Goal: Communication & Community: Share content

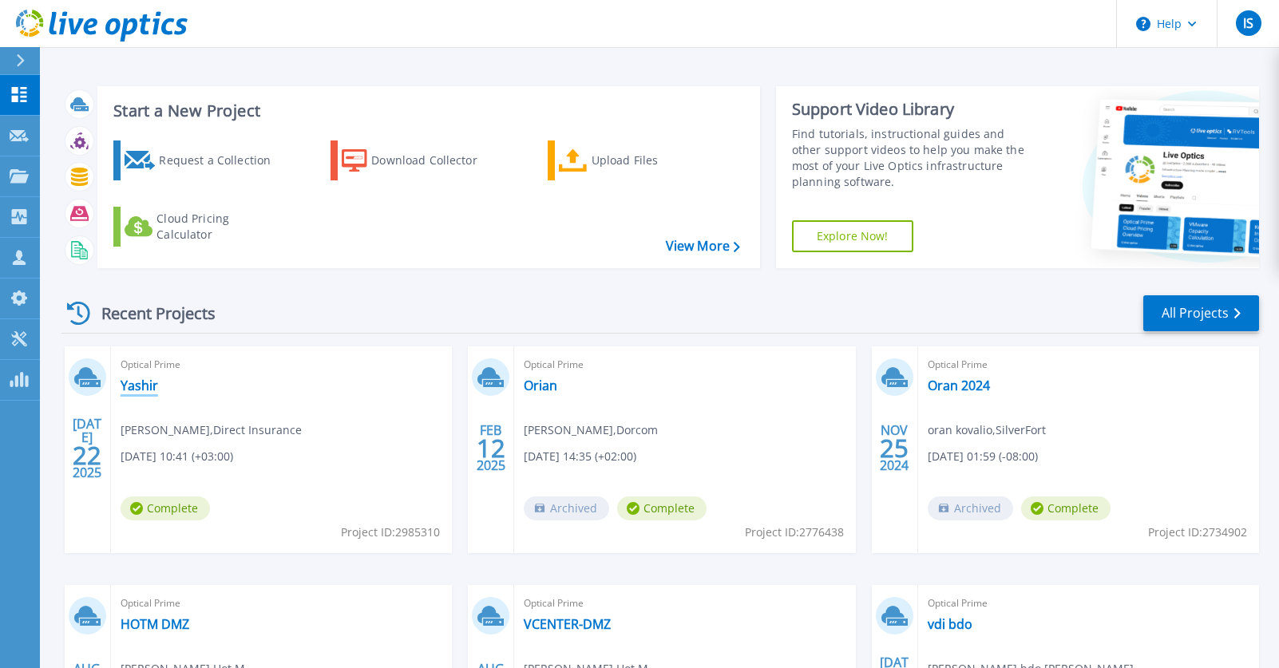
click at [140, 382] on link "Yashir" at bounding box center [140, 386] width 38 height 16
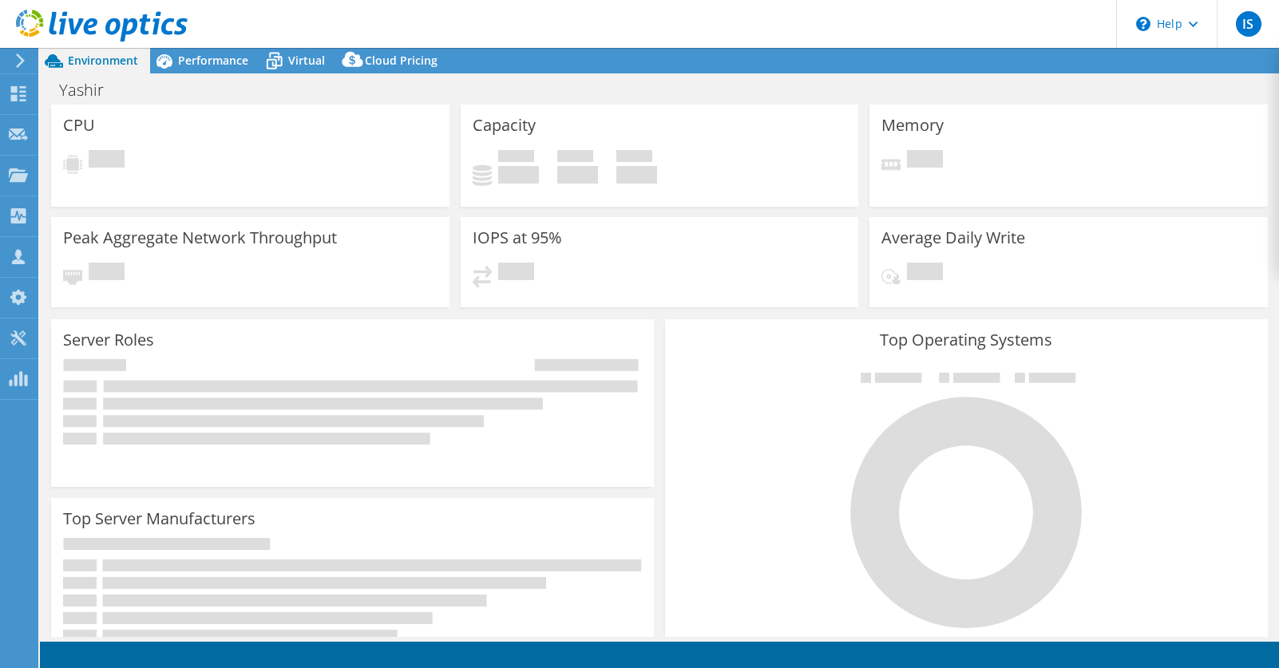
select select "USD"
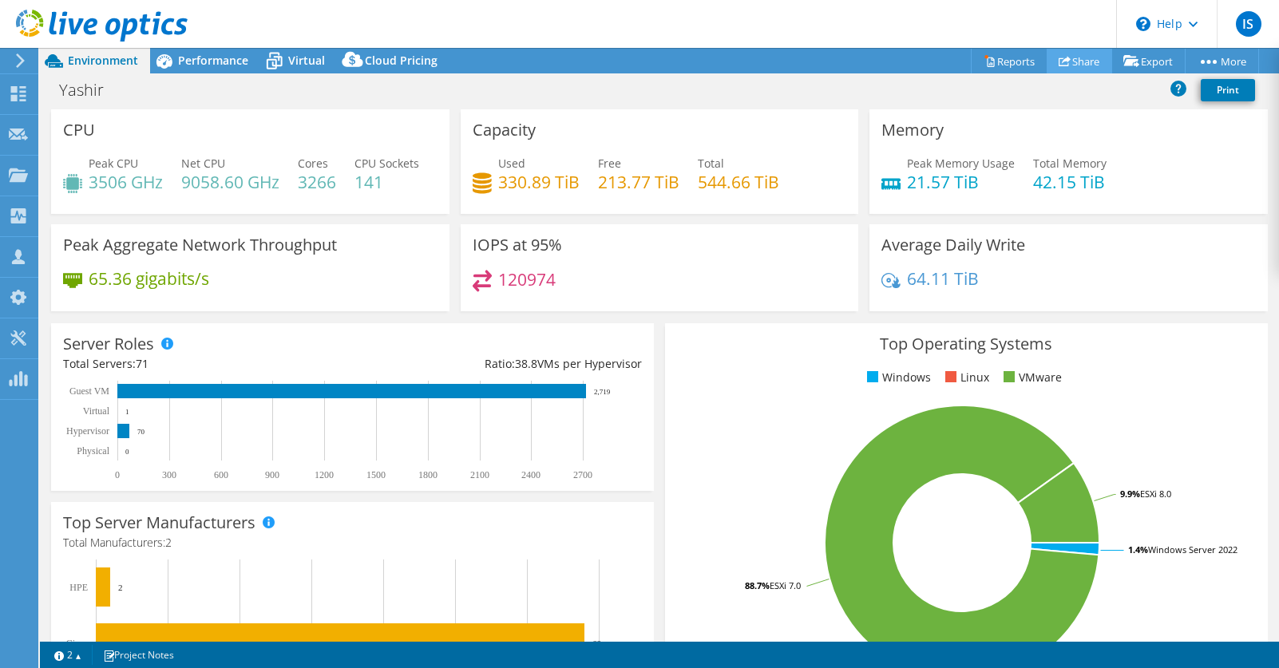
click at [1079, 63] on link "Share" at bounding box center [1078, 61] width 65 height 25
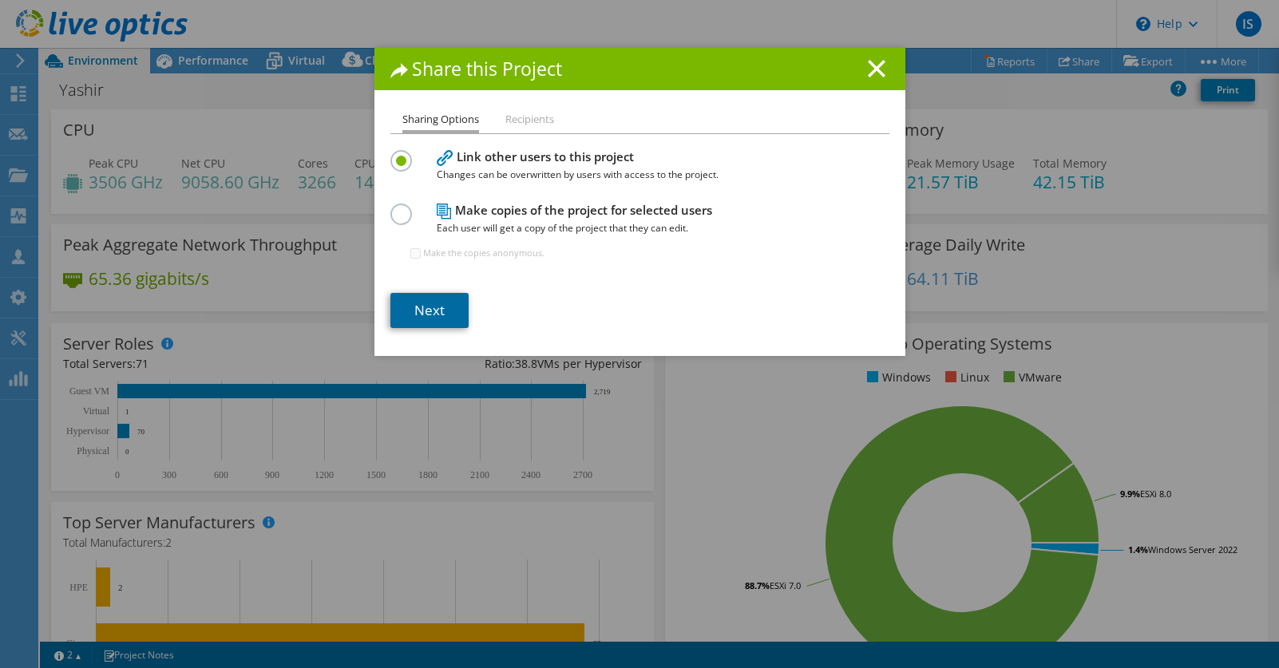
click at [448, 303] on link "Next" at bounding box center [429, 310] width 78 height 35
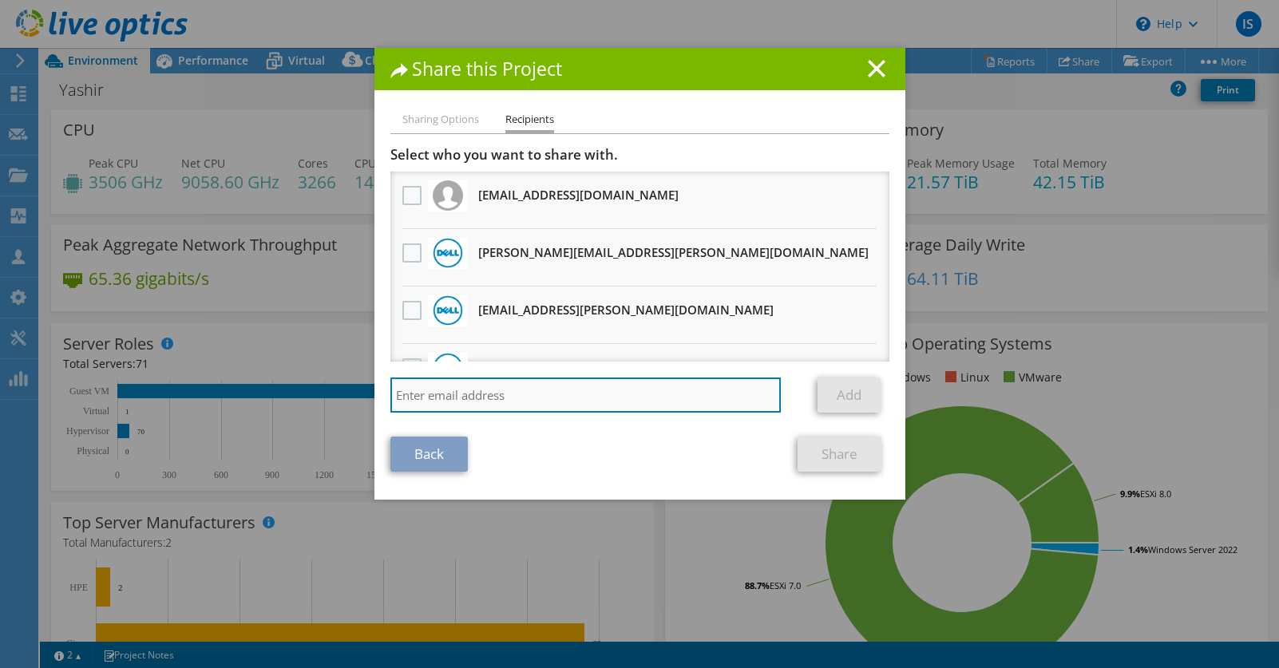
click at [445, 395] on input "search" at bounding box center [585, 395] width 391 height 35
paste input "677734"
type input "677734"
click at [563, 401] on input "search" at bounding box center [585, 395] width 391 height 35
paste input "[PERSON_NAME] <[PERSON_NAME][EMAIL_ADDRESS][DOMAIN_NAME]>"
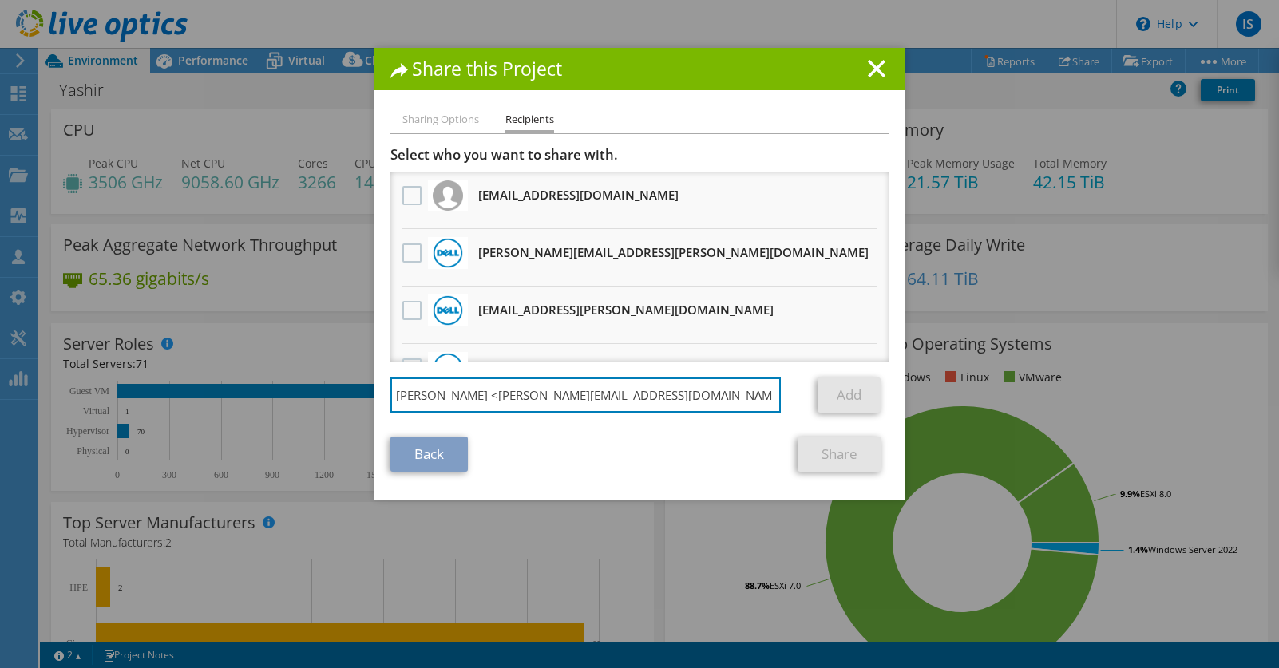
drag, startPoint x: 465, startPoint y: 393, endPoint x: 347, endPoint y: 510, distance: 165.4
click at [380, 394] on div "Sharing Options Recipients Link other users to this project Changes can be over…" at bounding box center [639, 305] width 531 height 390
type input "[EMAIL_ADDRESS][DOMAIN_NAME]"
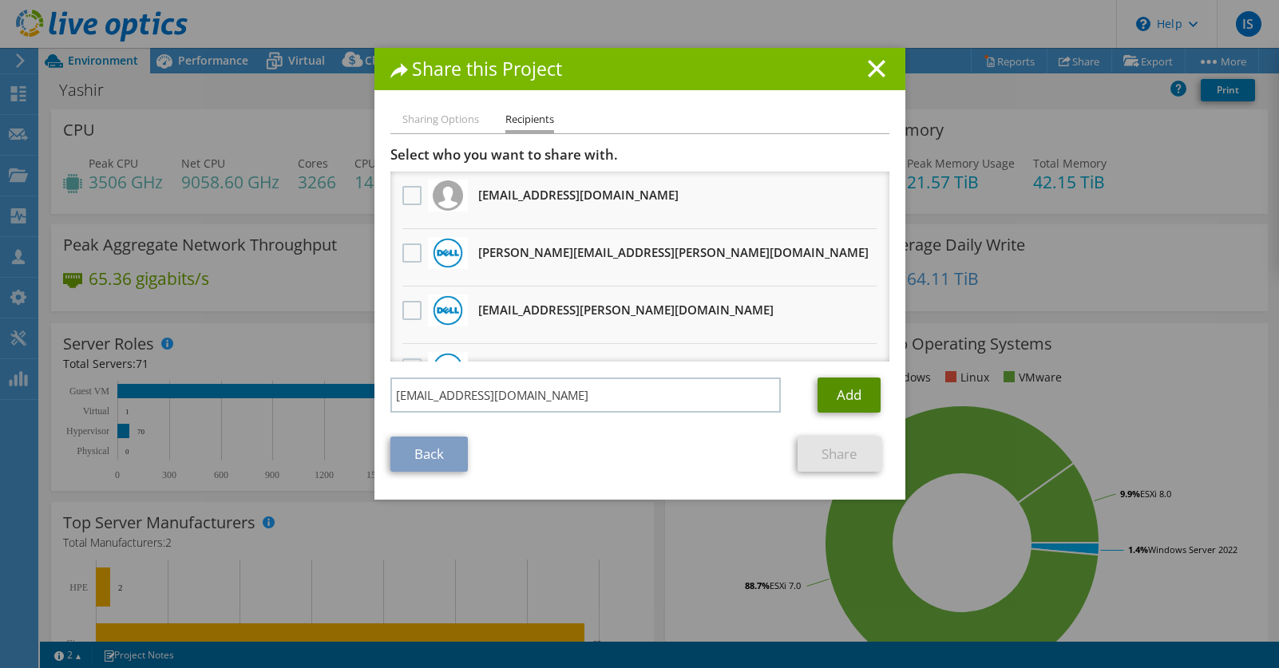
click at [850, 391] on link "Add" at bounding box center [848, 395] width 63 height 35
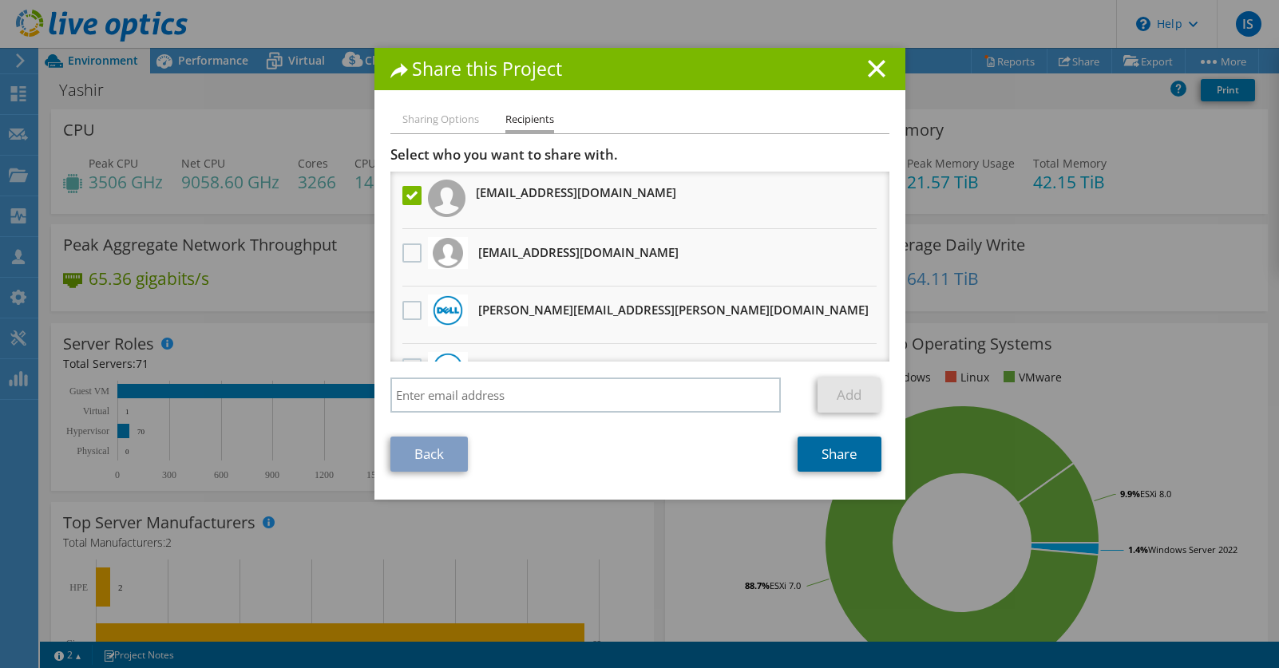
click at [844, 454] on link "Share" at bounding box center [839, 454] width 84 height 35
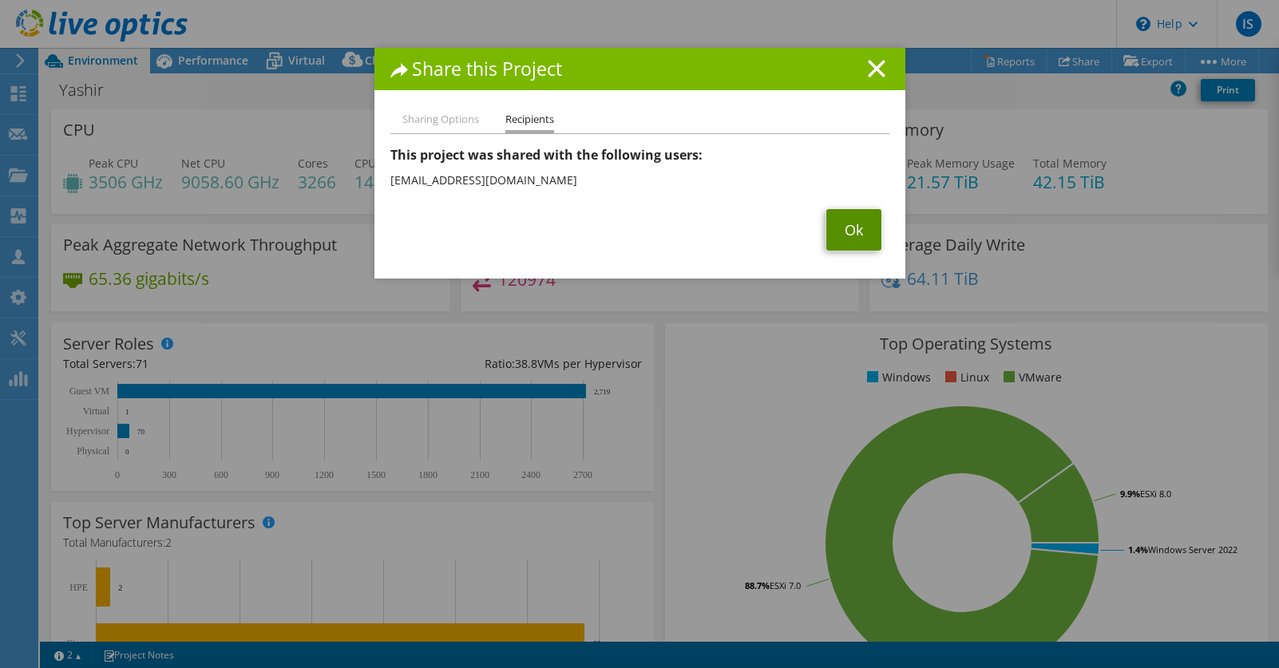
click at [864, 226] on link "Ok" at bounding box center [853, 230] width 55 height 42
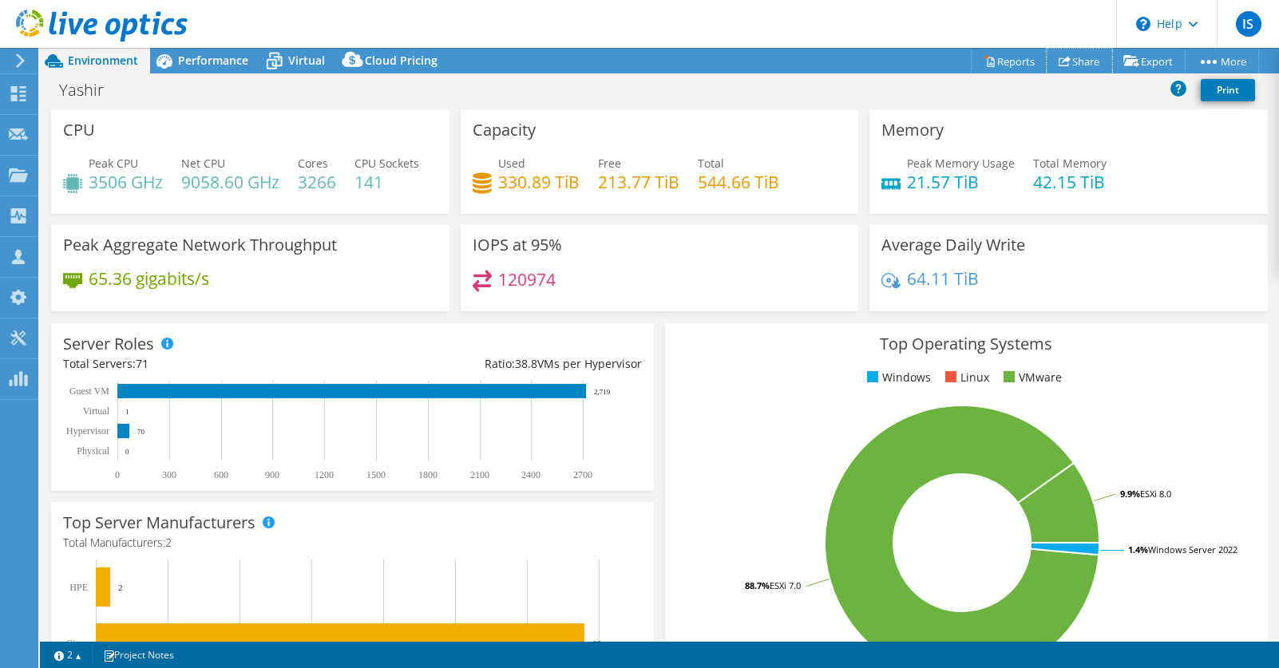
click at [1068, 59] on link "Share" at bounding box center [1078, 61] width 65 height 25
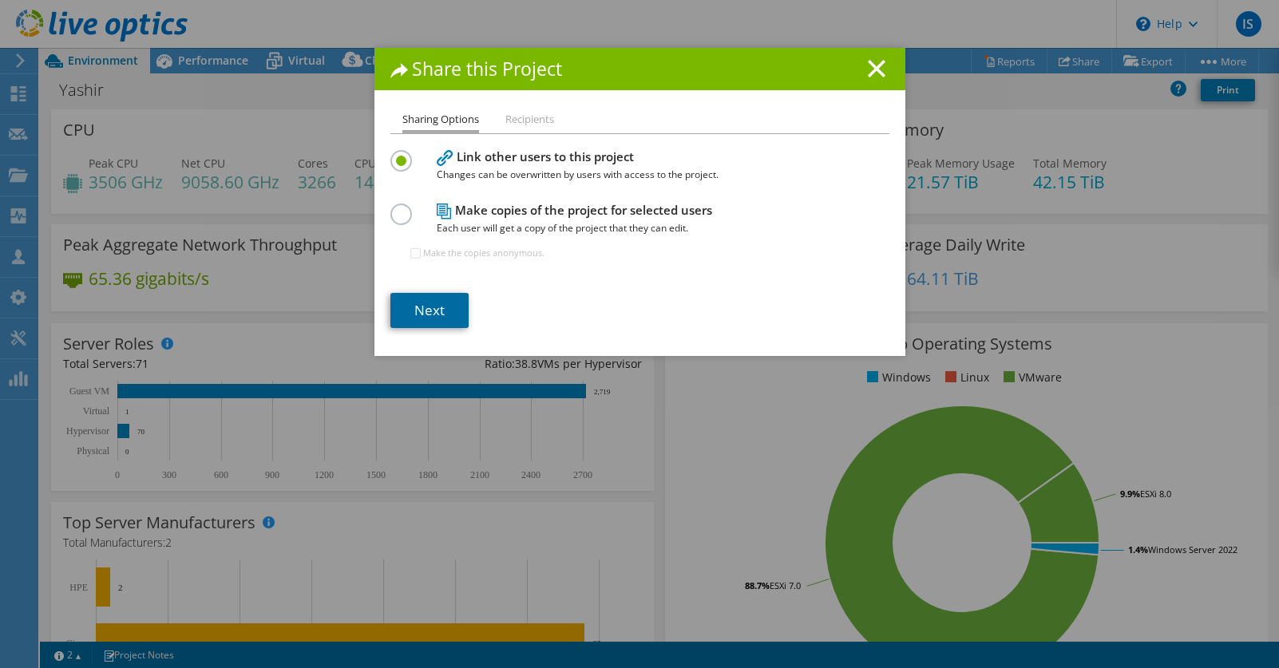
click at [423, 312] on link "Next" at bounding box center [429, 310] width 78 height 35
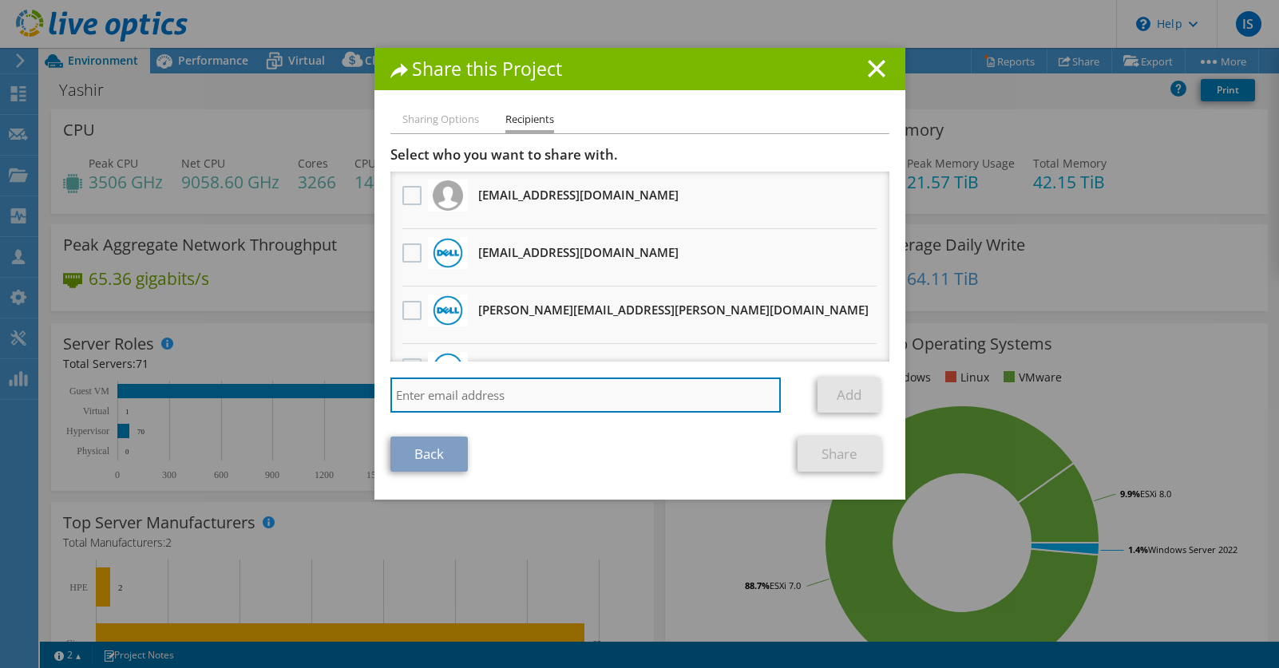
click at [483, 399] on input "search" at bounding box center [585, 395] width 391 height 35
paste input "[PERSON_NAME][EMAIL_ADDRESS][DOMAIN_NAME]"
type input "[PERSON_NAME][EMAIL_ADDRESS][DOMAIN_NAME]"
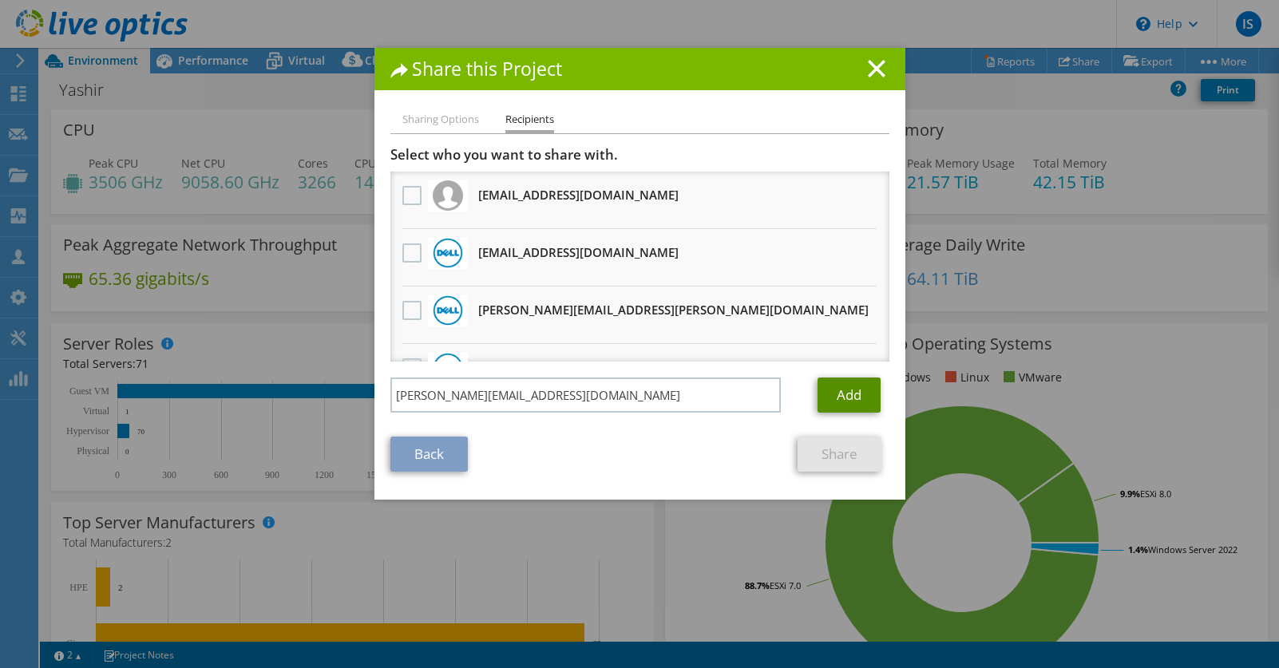
click at [850, 393] on link "Add" at bounding box center [848, 395] width 63 height 35
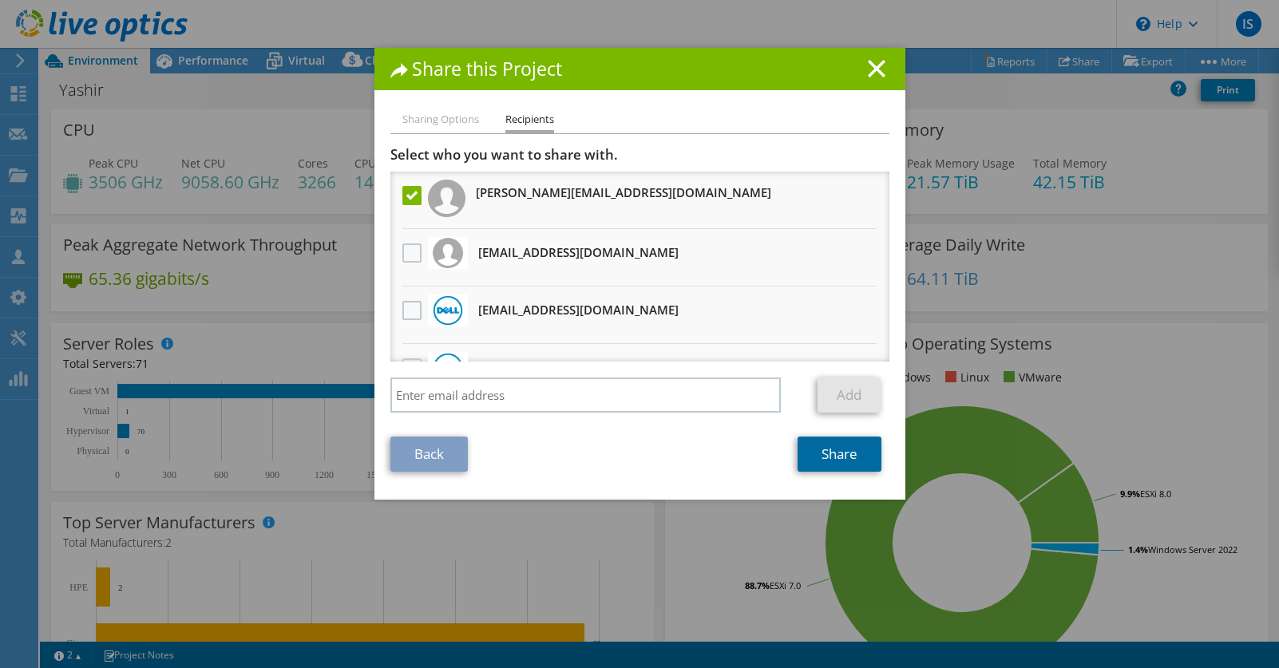
click at [854, 469] on link "Share" at bounding box center [839, 454] width 84 height 35
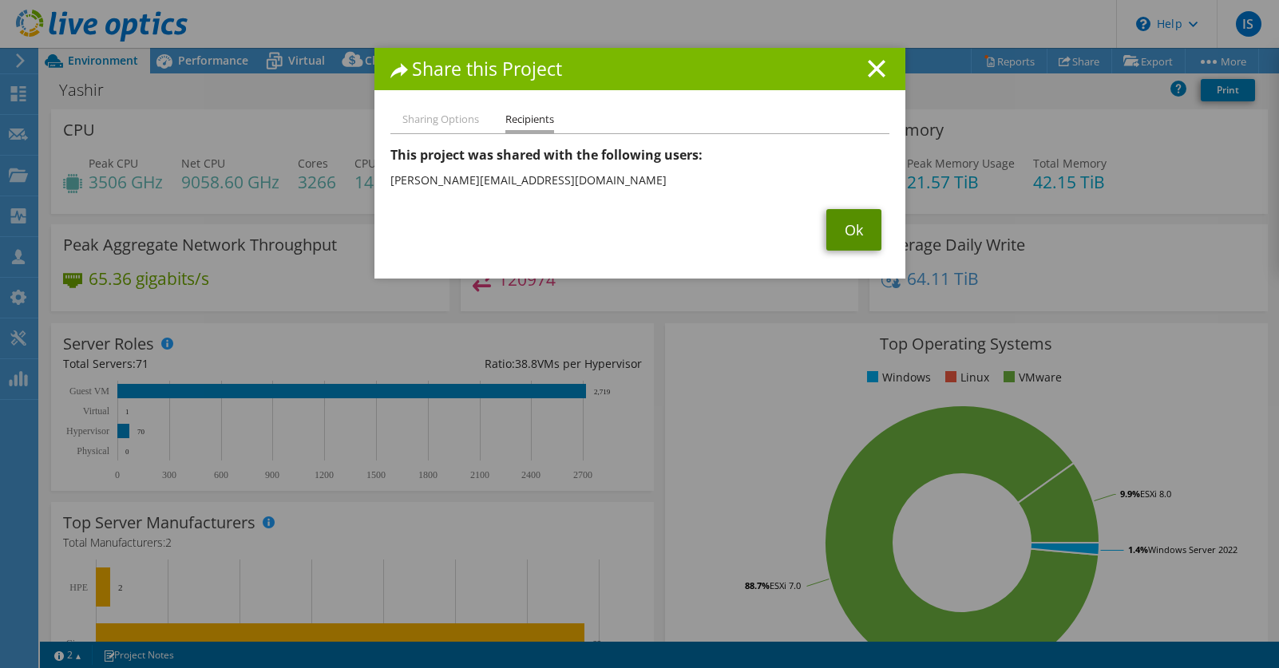
click at [856, 223] on link "Ok" at bounding box center [853, 230] width 55 height 42
